Goal: Transaction & Acquisition: Book appointment/travel/reservation

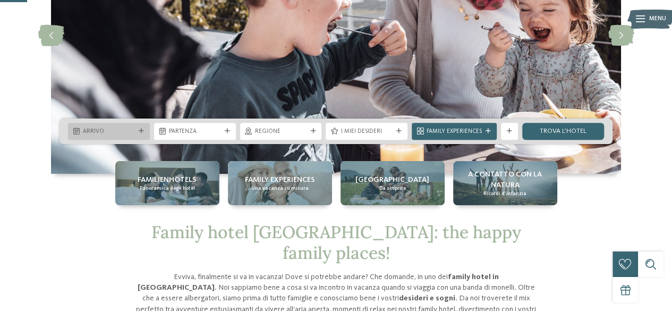
click at [116, 137] on div "Arrivo" at bounding box center [109, 131] width 82 height 17
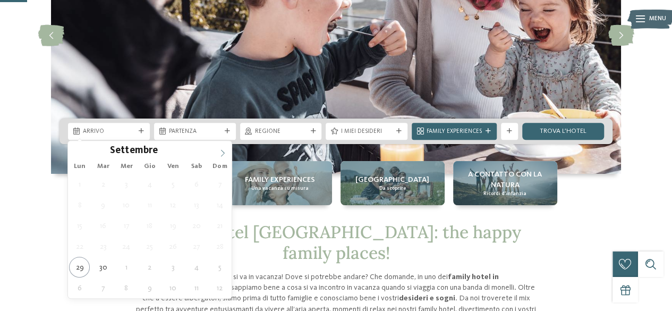
click at [221, 152] on icon at bounding box center [222, 152] width 7 height 7
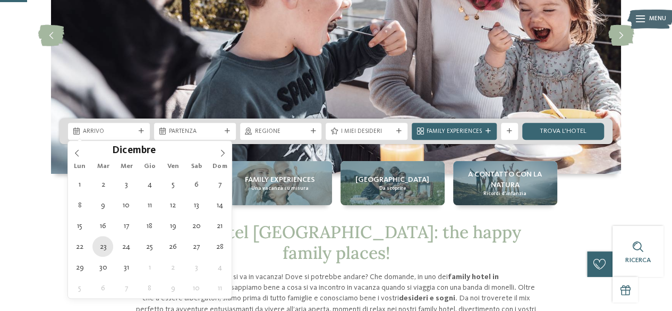
type div "23.12.2025"
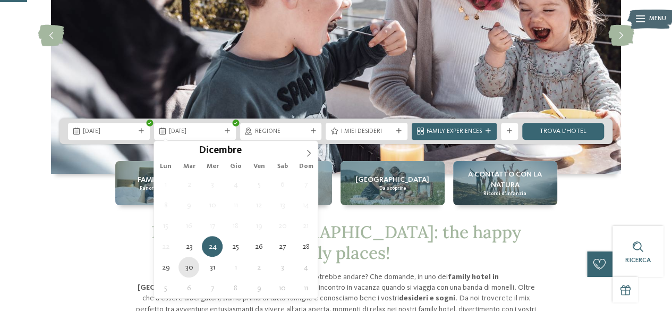
type div "30.12.2025"
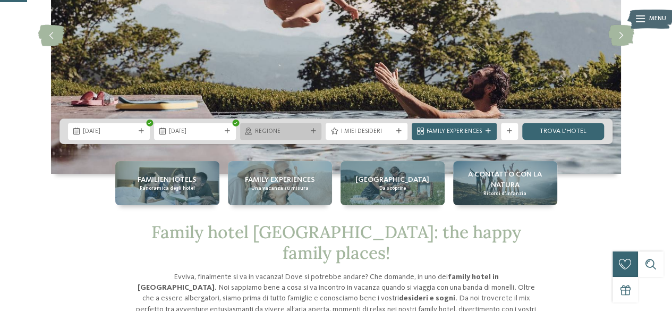
click at [281, 134] on span "Regione" at bounding box center [281, 131] width 52 height 8
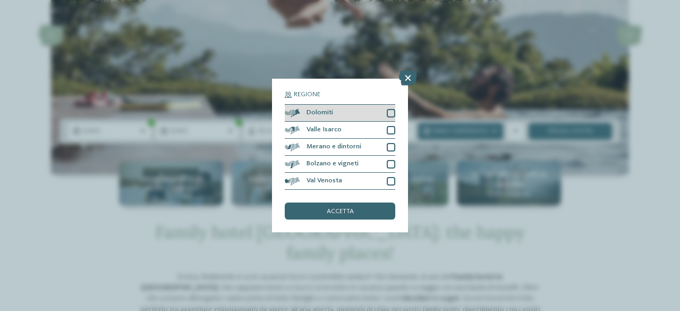
click at [391, 112] on div at bounding box center [391, 113] width 8 height 8
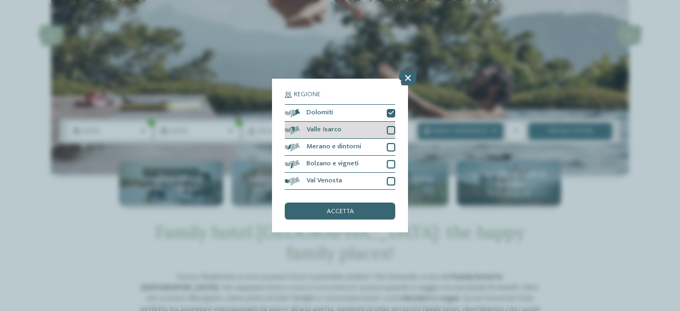
click at [391, 130] on div at bounding box center [391, 130] width 8 height 8
click at [390, 145] on div at bounding box center [391, 147] width 8 height 8
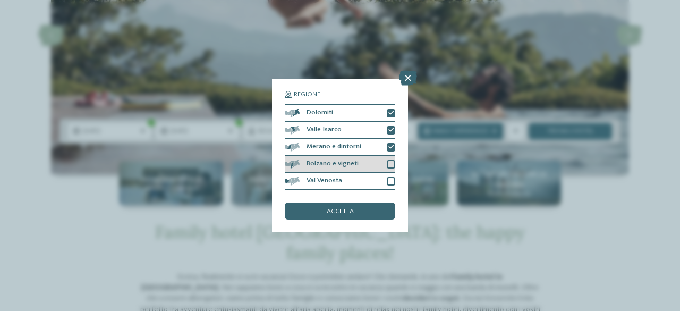
click at [390, 166] on div at bounding box center [391, 164] width 8 height 8
click at [391, 180] on div at bounding box center [391, 181] width 8 height 8
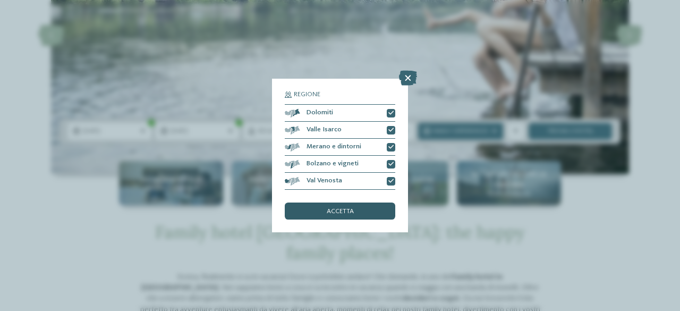
click at [346, 211] on span "accetta" at bounding box center [340, 211] width 27 height 7
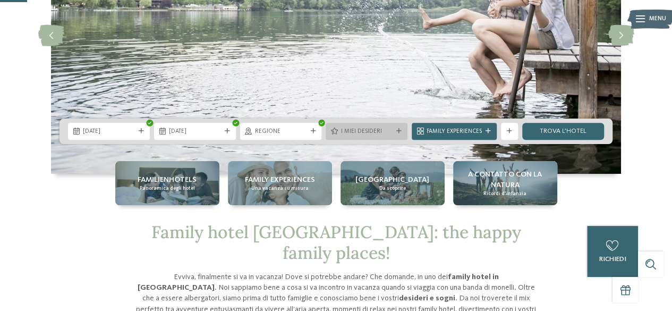
click at [381, 126] on div "I miei desideri" at bounding box center [366, 130] width 56 height 9
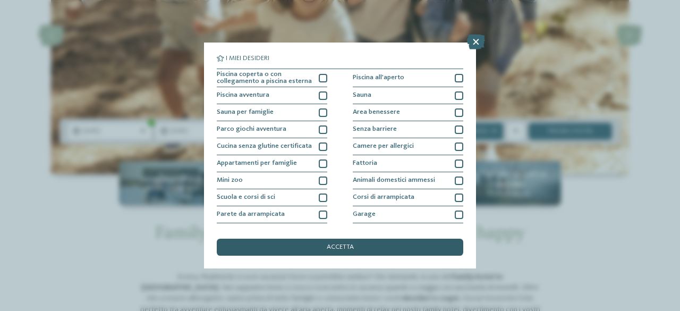
click at [335, 239] on div "accetta" at bounding box center [340, 247] width 246 height 17
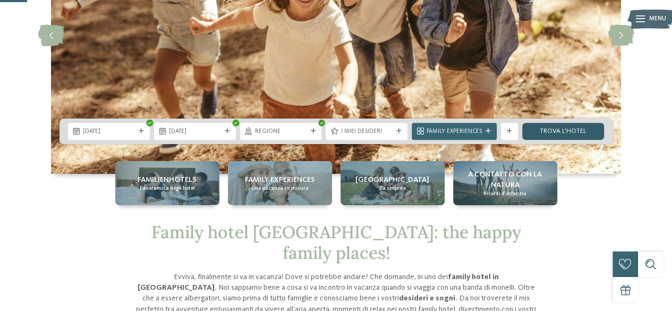
click at [559, 132] on link "trova l’hotel" at bounding box center [563, 131] width 82 height 17
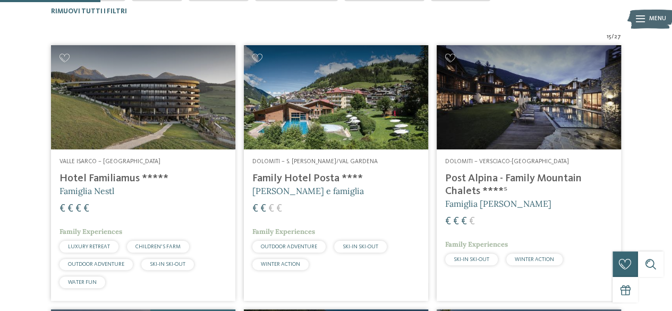
scroll to position [311, 0]
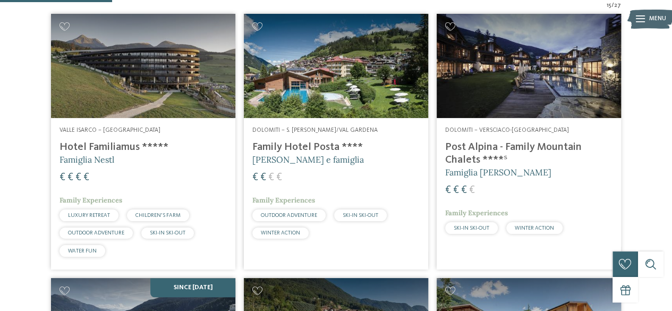
click at [329, 75] on img at bounding box center [336, 66] width 184 height 104
click at [510, 74] on img at bounding box center [529, 66] width 184 height 104
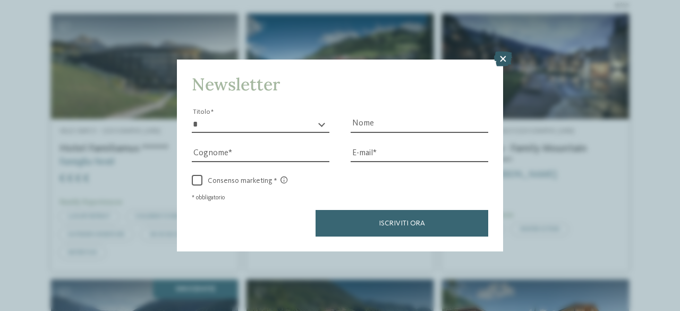
click at [503, 58] on icon at bounding box center [503, 59] width 18 height 15
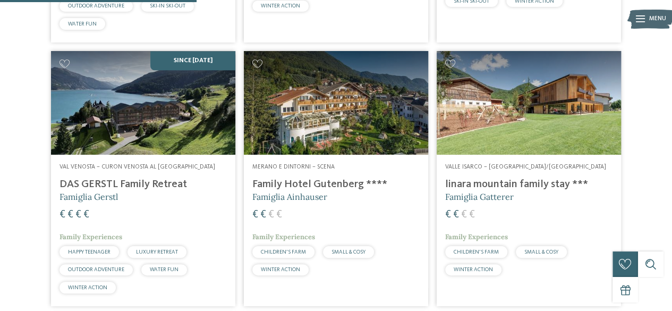
scroll to position [559, 0]
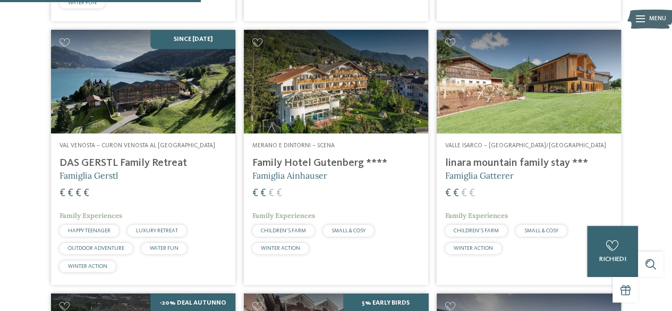
click at [154, 101] on img at bounding box center [143, 82] width 184 height 104
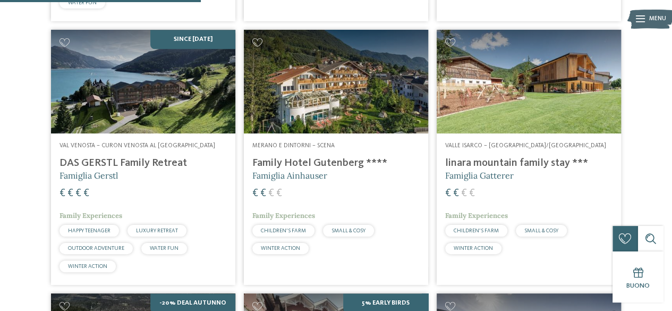
click at [352, 112] on img at bounding box center [336, 82] width 184 height 104
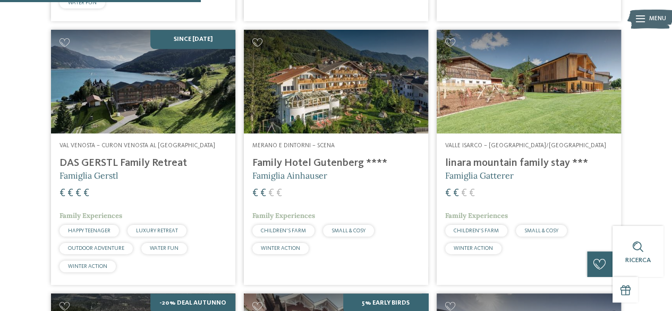
click at [531, 91] on img at bounding box center [529, 82] width 184 height 104
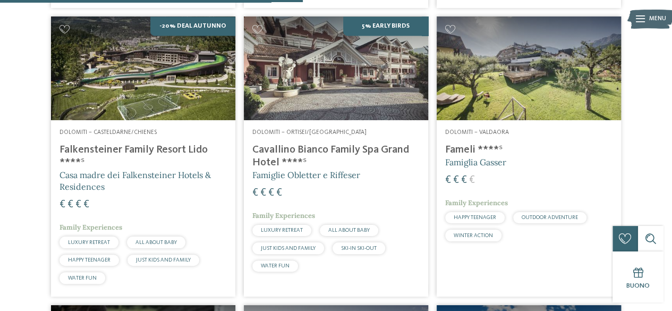
scroll to position [842, 0]
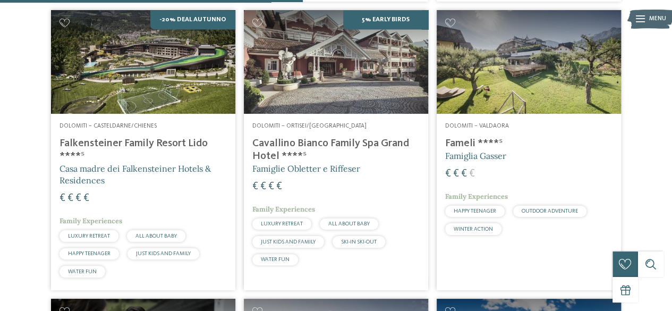
click at [180, 71] on img at bounding box center [143, 62] width 184 height 104
click at [507, 67] on img at bounding box center [529, 62] width 184 height 104
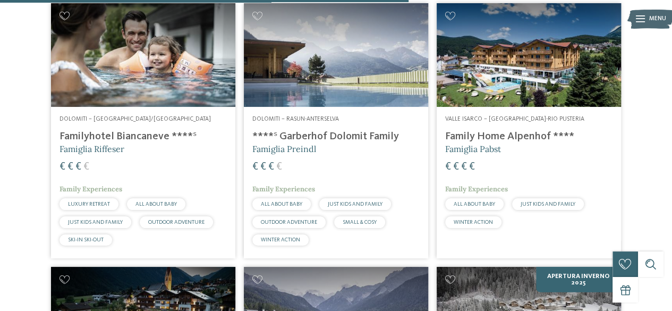
scroll to position [1140, 0]
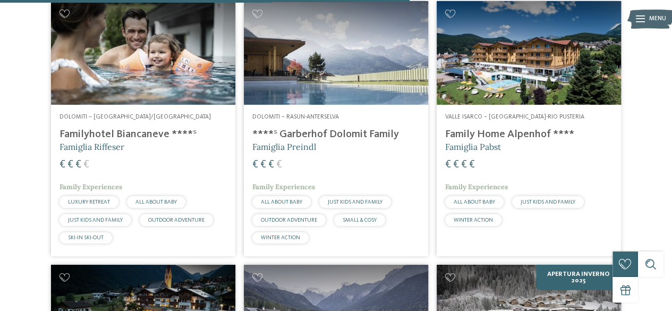
click at [151, 58] on img at bounding box center [143, 53] width 184 height 104
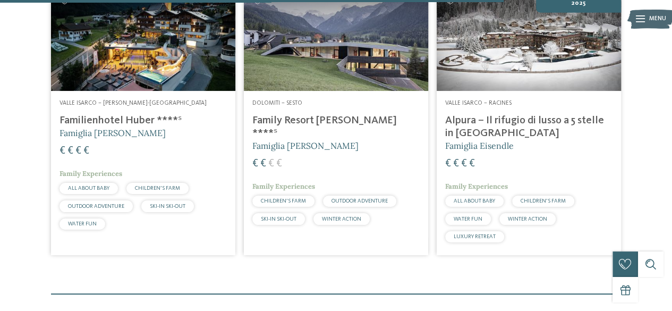
scroll to position [1424, 0]
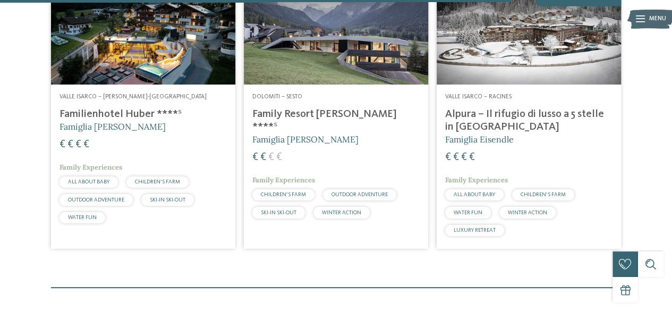
click at [516, 58] on img at bounding box center [529, 33] width 184 height 104
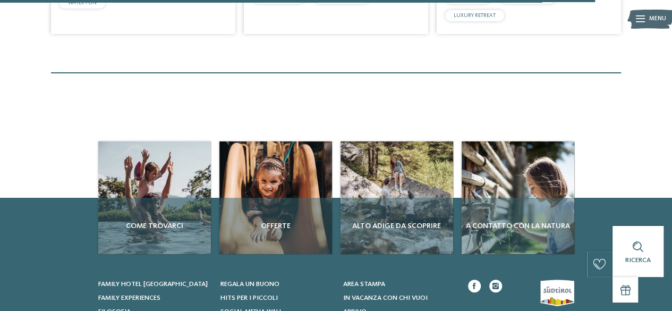
scroll to position [1657, 0]
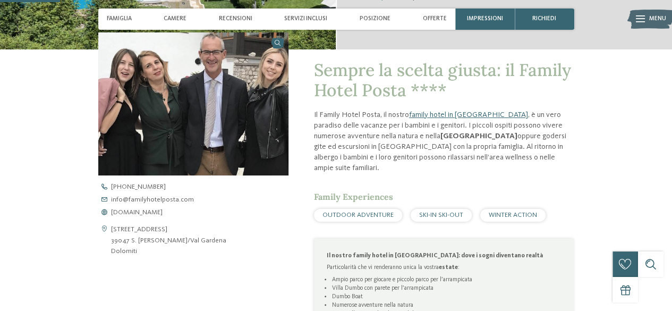
scroll to position [273, 0]
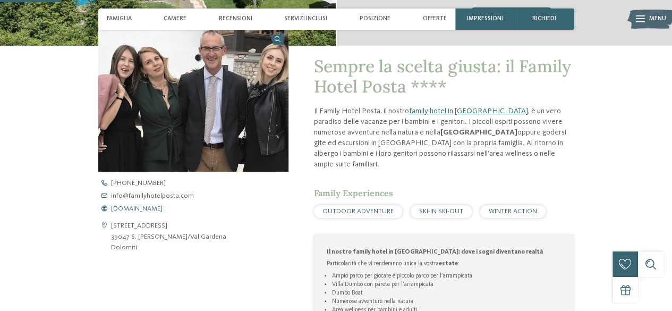
click at [152, 211] on span "www.familyhotelposta.com" at bounding box center [137, 209] width 52 height 7
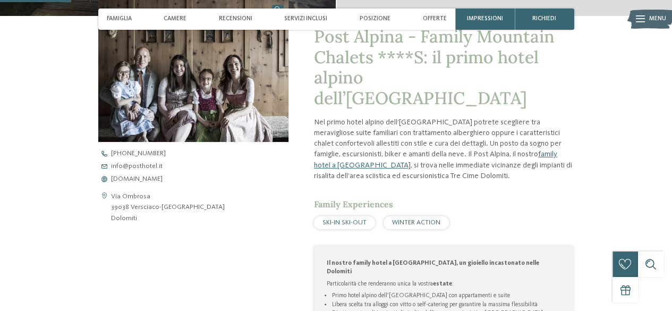
scroll to position [333, 0]
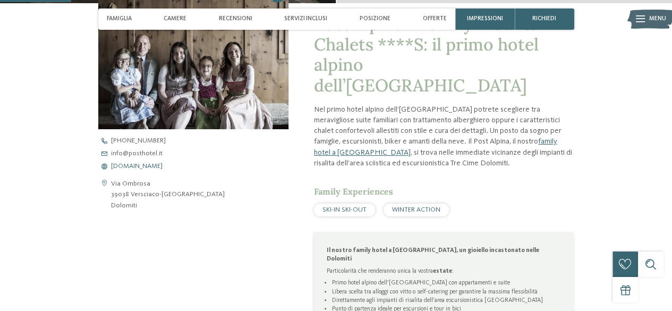
click at [136, 167] on span "www.postalpina.it" at bounding box center [137, 166] width 52 height 7
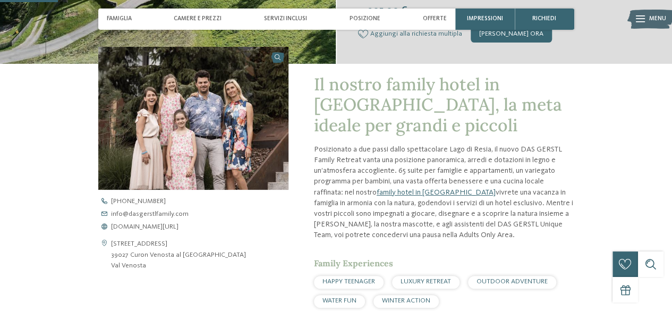
scroll to position [262, 0]
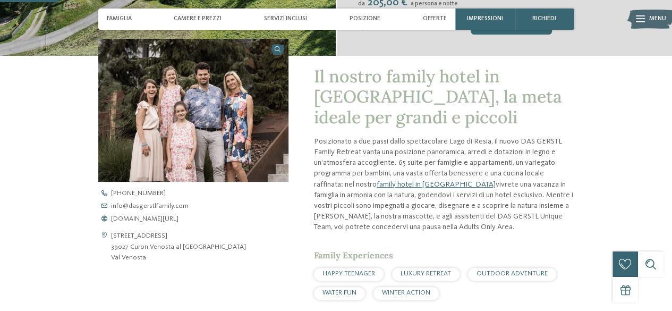
click at [149, 224] on div "Via Altdorf Resia 61 39027 Curon Venosta al lago di Resia Val Venosta +39 0473 …" at bounding box center [193, 226] width 190 height 73
click at [149, 219] on span "www.dasgerstlfamily.com/it" at bounding box center [144, 219] width 67 height 7
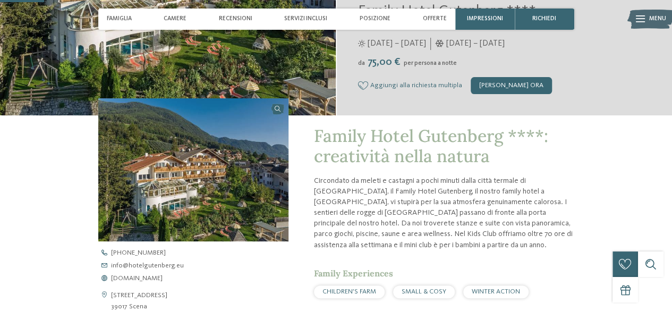
scroll to position [221, 0]
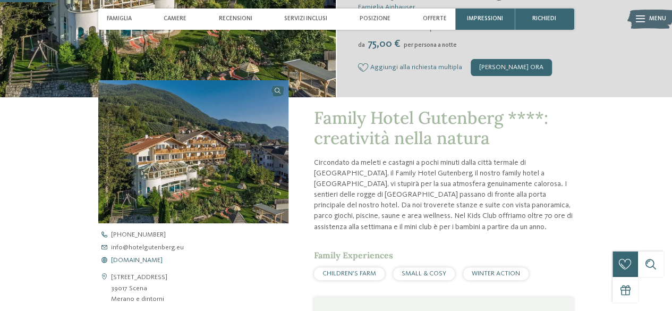
click at [163, 259] on span "[DOMAIN_NAME]" at bounding box center [137, 260] width 52 height 7
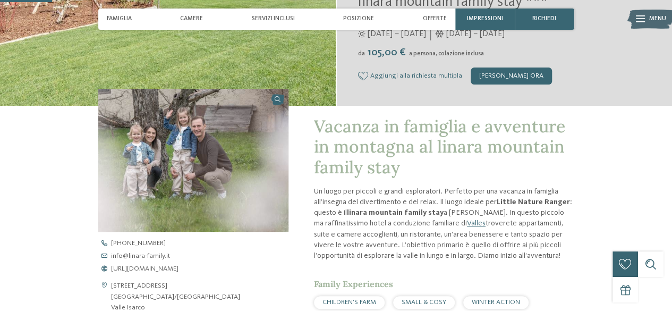
scroll to position [224, 0]
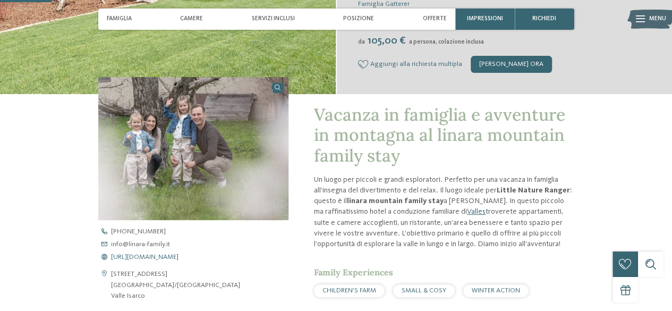
click at [156, 254] on span "[URL][DOMAIN_NAME]" at bounding box center [144, 257] width 67 height 7
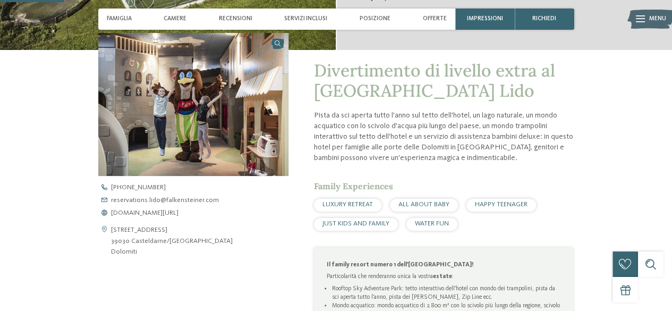
scroll to position [297, 0]
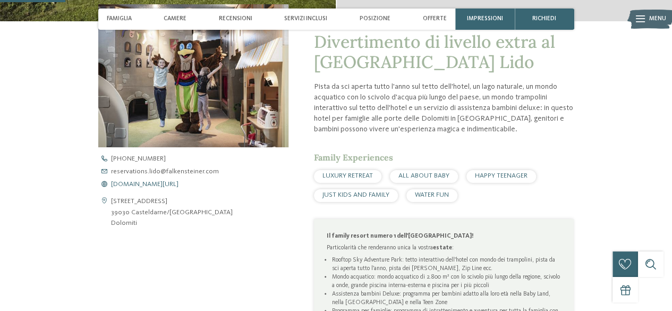
click at [173, 181] on span "www.falkensteiner.com/it/family-resort-lido" at bounding box center [144, 184] width 67 height 7
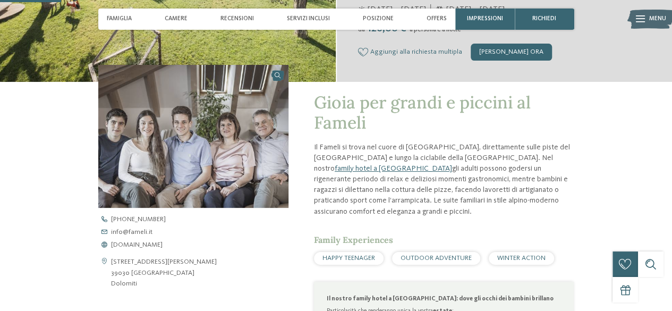
scroll to position [267, 0]
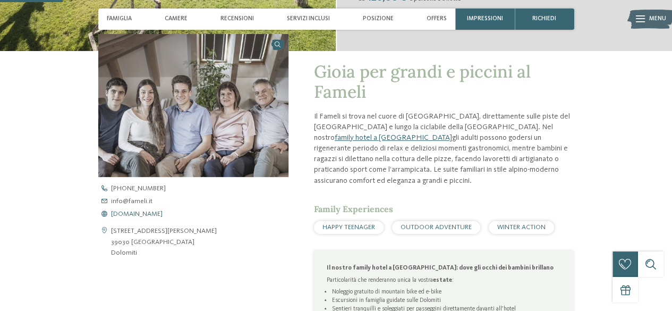
click at [139, 213] on span "www.fameli.it" at bounding box center [137, 214] width 52 height 7
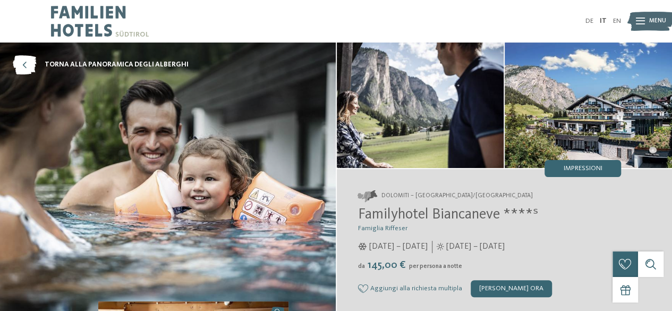
scroll to position [272, 0]
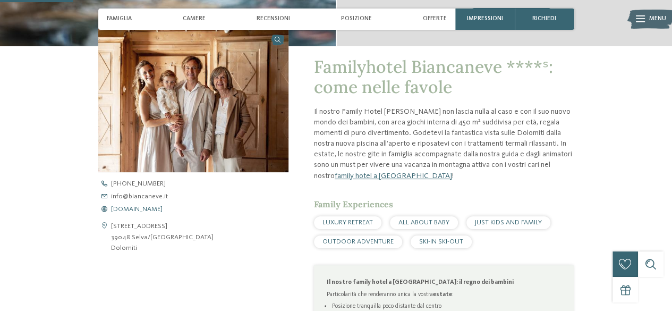
click at [127, 209] on span "www.biancaneve.it" at bounding box center [137, 209] width 52 height 7
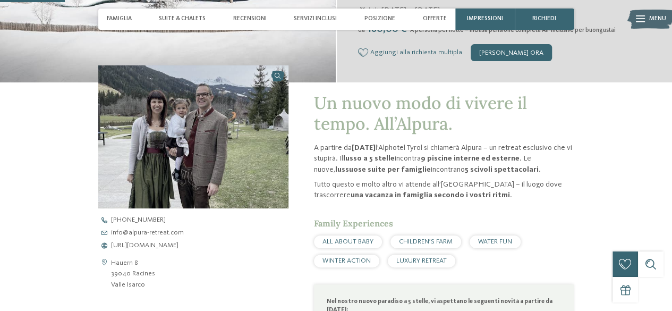
scroll to position [265, 0]
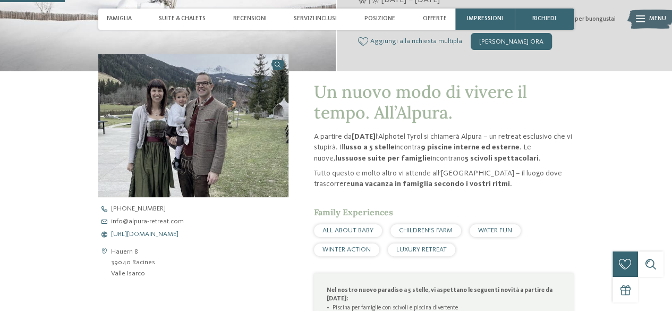
click at [154, 235] on span "[URL][DOMAIN_NAME]" at bounding box center [144, 234] width 67 height 7
